Goal: Information Seeking & Learning: Learn about a topic

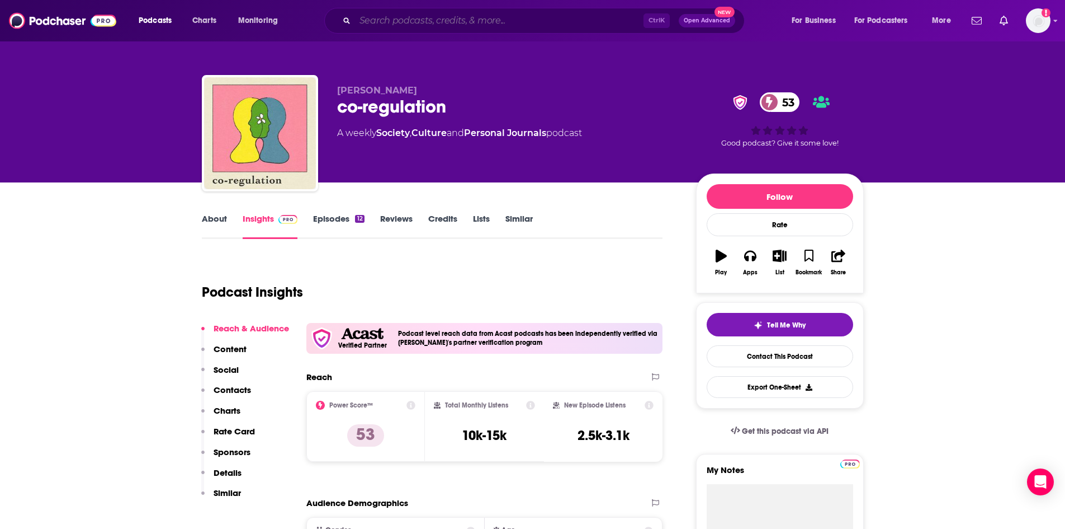
click at [400, 21] on input "Search podcasts, credits, & more..." at bounding box center [499, 21] width 289 height 18
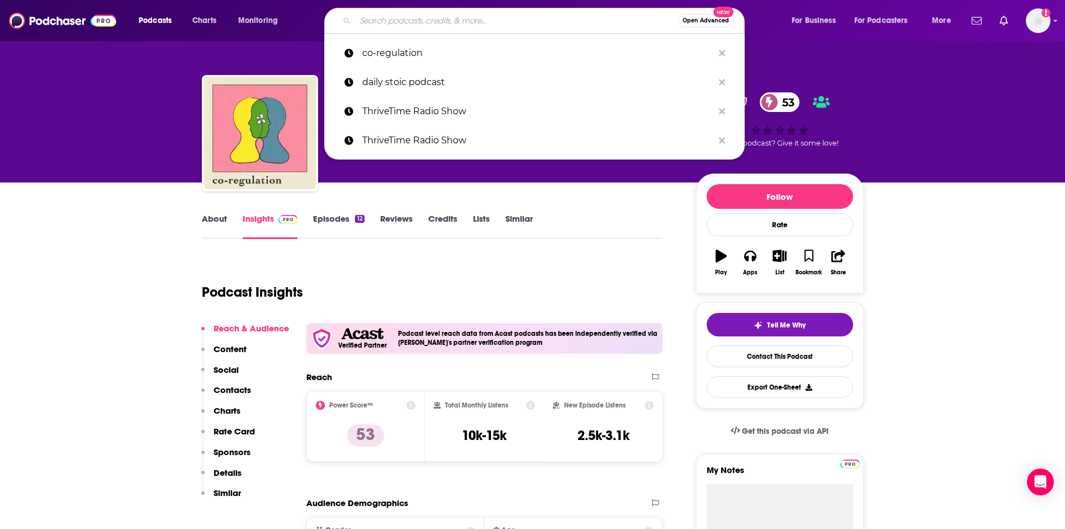
paste input "A Little Bit Culty"
type input "A Little Bit Culty"
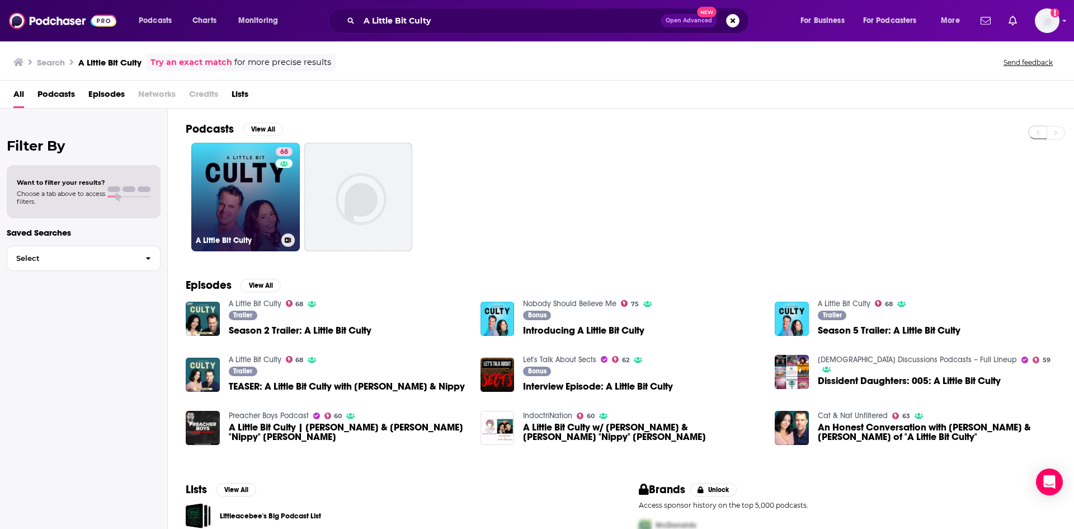
click at [261, 196] on link "68 A Little Bit Culty" at bounding box center [245, 197] width 109 height 109
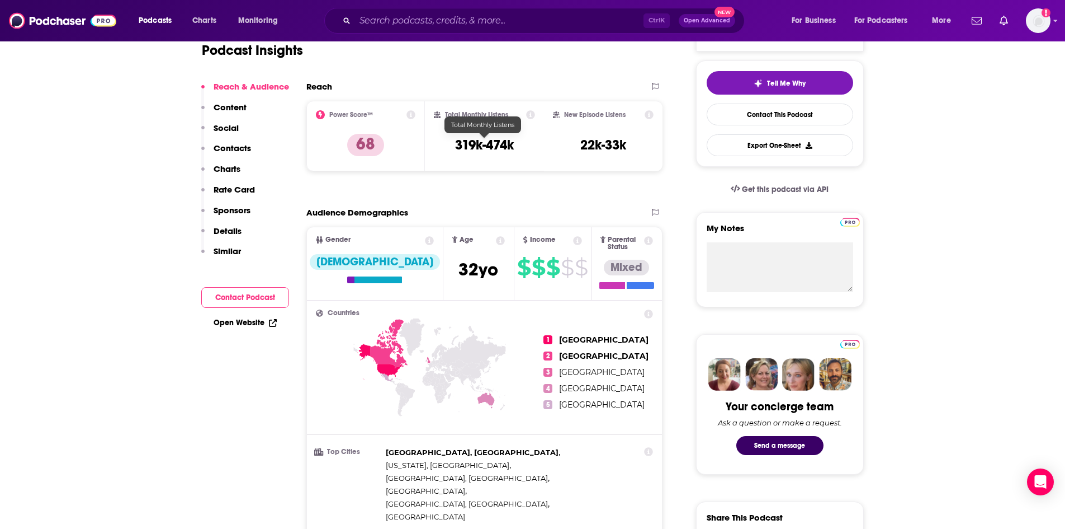
scroll to position [112, 0]
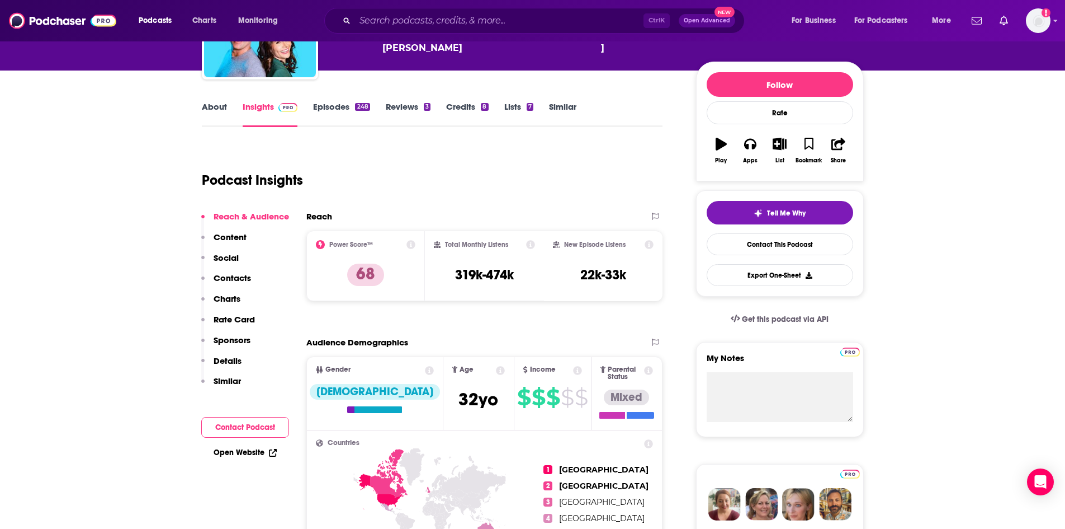
click at [217, 103] on link "About" at bounding box center [214, 114] width 25 height 26
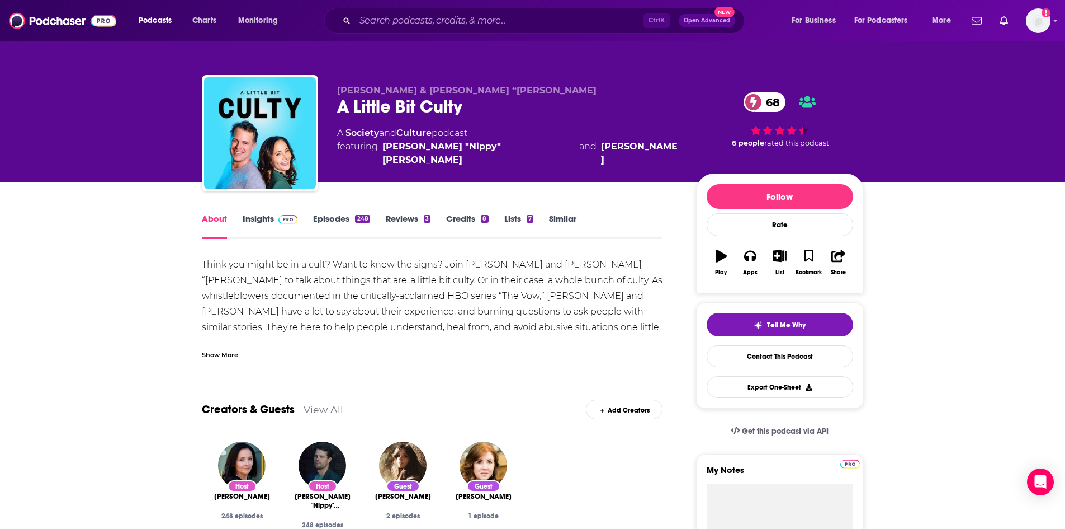
click at [217, 351] on div "Show More" at bounding box center [220, 353] width 36 height 11
